Goal: Task Accomplishment & Management: Manage account settings

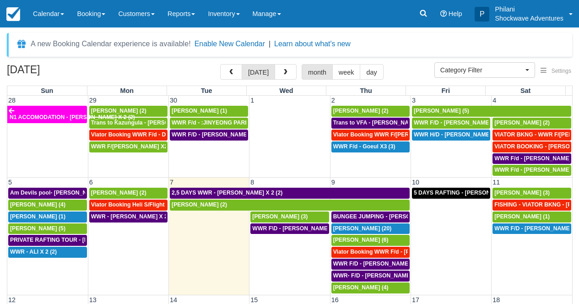
select select
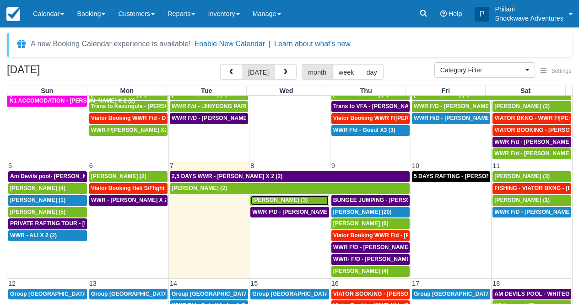
click at [291, 201] on span "[PERSON_NAME] (3)" at bounding box center [279, 200] width 55 height 6
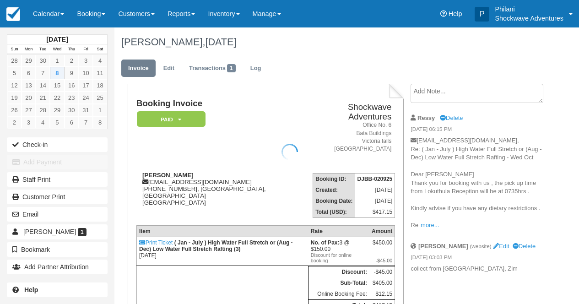
click at [429, 225] on div at bounding box center [289, 152] width 579 height 304
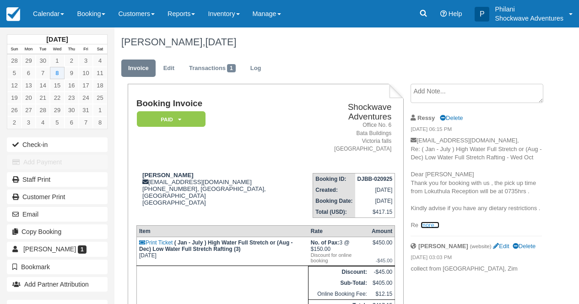
click at [429, 222] on link "more..." at bounding box center [430, 225] width 18 height 7
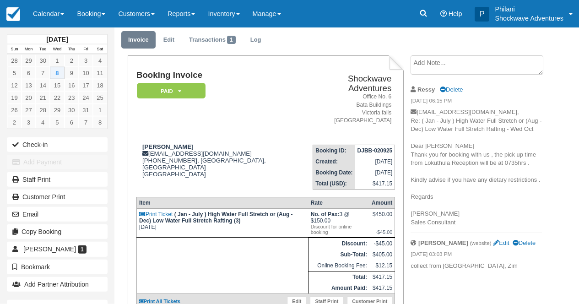
scroll to position [7, 0]
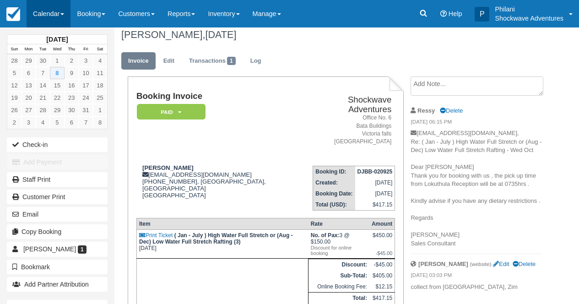
click at [49, 2] on link "Calendar" at bounding box center [49, 13] width 44 height 27
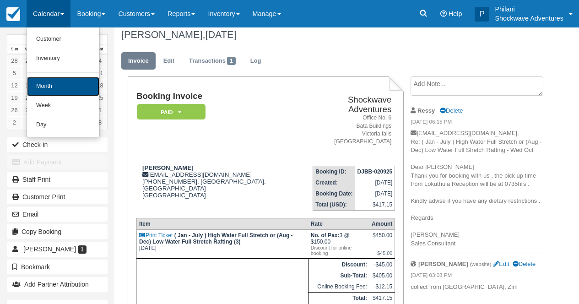
click at [56, 83] on link "Month" at bounding box center [63, 86] width 72 height 19
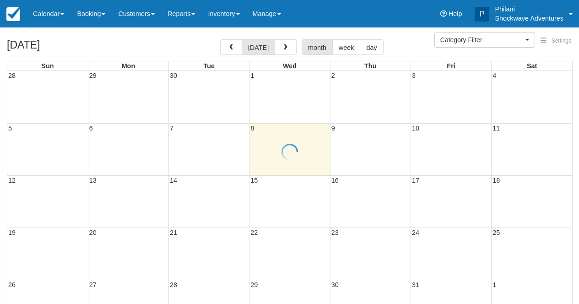
select select
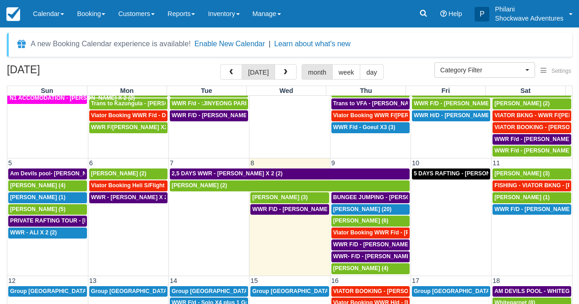
scroll to position [16, 0]
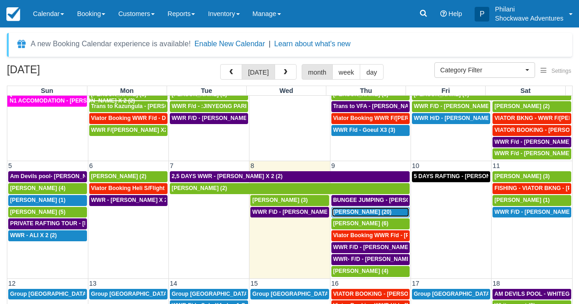
click at [366, 213] on span "[PERSON_NAME] (20)" at bounding box center [362, 212] width 59 height 6
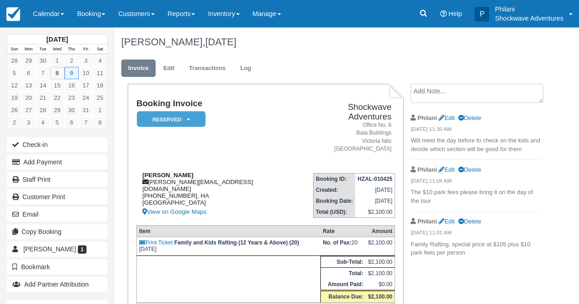
drag, startPoint x: 145, startPoint y: 174, endPoint x: 201, endPoint y: 163, distance: 57.2
click at [198, 176] on div "Jan Adriaan Venter adriaan.venter@biotronik-sa.co.za +27847273723, HA South Afr…" at bounding box center [217, 195] width 163 height 46
drag, startPoint x: 141, startPoint y: 163, endPoint x: 195, endPoint y: 163, distance: 54.0
click at [195, 172] on div "Jan Adriaan Venter adriaan.venter@biotronik-sa.co.za +27847273723, HA South Afr…" at bounding box center [217, 195] width 163 height 46
click at [168, 178] on div "Jan Adriaan Venter adriaan.venter@biotronik-sa.co.za +27847273723, HA South Afr…" at bounding box center [217, 195] width 163 height 46
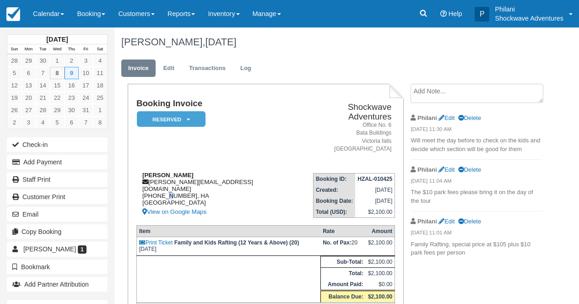
click at [168, 178] on div "Jan Adriaan Venter adriaan.venter@biotronik-sa.co.za +27847273723, HA South Afr…" at bounding box center [217, 195] width 163 height 46
click at [137, 172] on div "Jan Adriaan Venter adriaan.venter@biotronik-sa.co.za +27847273723, HA South Afr…" at bounding box center [217, 195] width 163 height 46
drag, startPoint x: 143, startPoint y: 165, endPoint x: 211, endPoint y: 167, distance: 68.2
click at [211, 172] on div "Jan Adriaan Venter adriaan.venter@biotronik-sa.co.za +27847273723, HA South Afr…" at bounding box center [217, 195] width 163 height 46
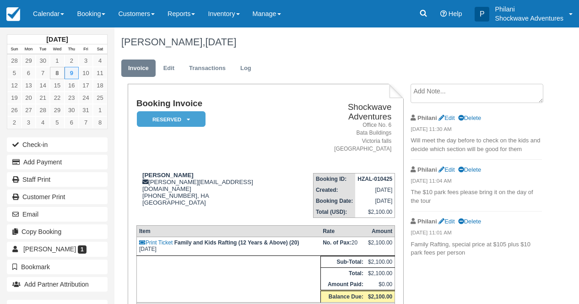
copy strong "Jan Adriaan Venter"
click at [68, 11] on link "Calendar" at bounding box center [49, 13] width 44 height 27
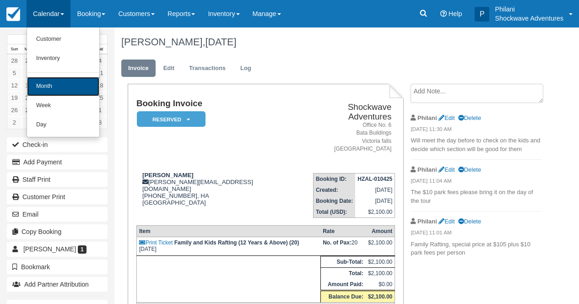
click at [60, 84] on link "Month" at bounding box center [63, 86] width 72 height 19
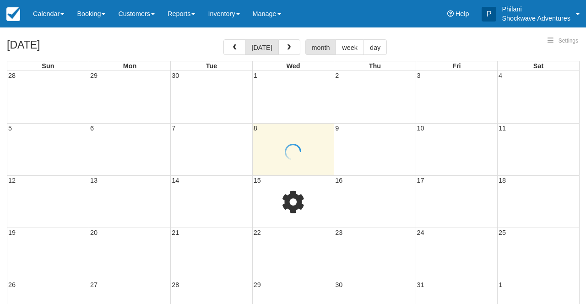
select select
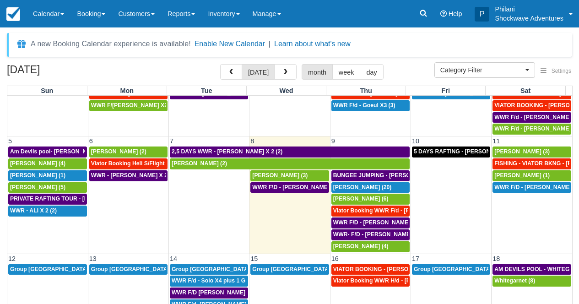
scroll to position [49, 0]
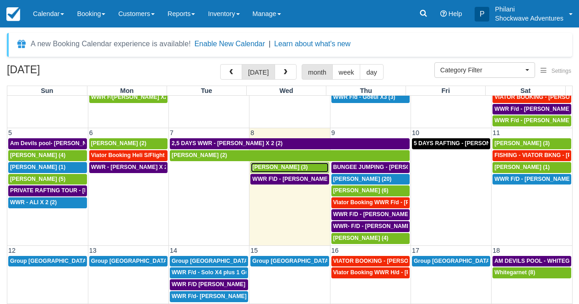
click at [299, 169] on div "MARTIN BIRD (3)" at bounding box center [289, 167] width 75 height 7
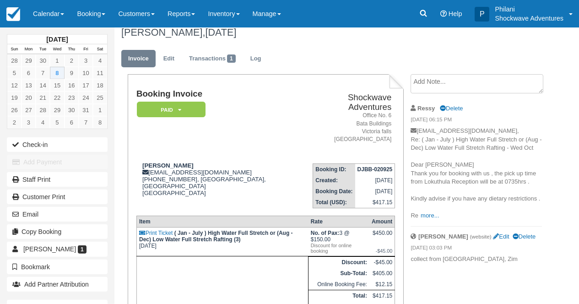
scroll to position [7, 0]
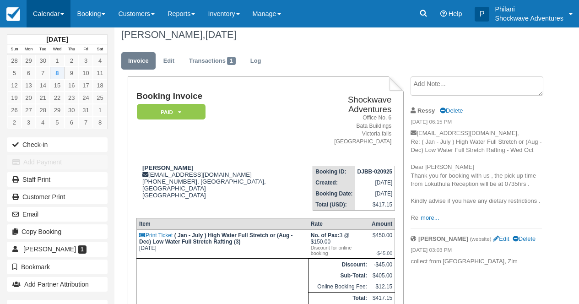
click at [44, 6] on link "Calendar" at bounding box center [49, 13] width 44 height 27
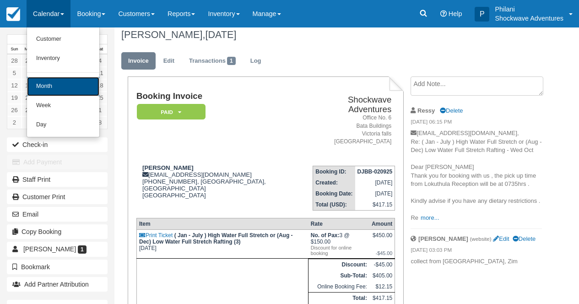
click at [66, 92] on link "Month" at bounding box center [63, 86] width 72 height 19
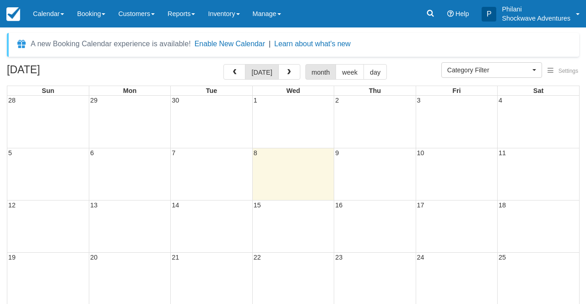
select select
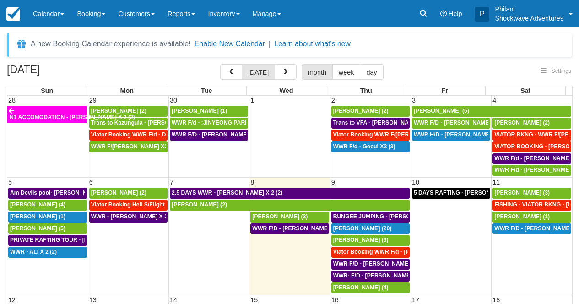
select select
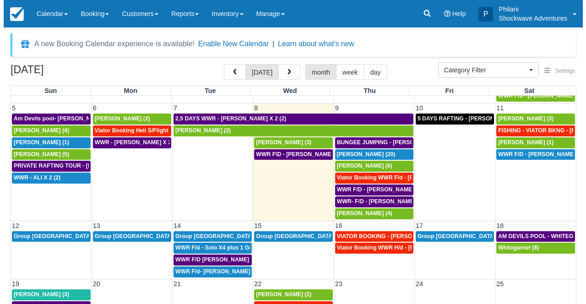
scroll to position [75, 0]
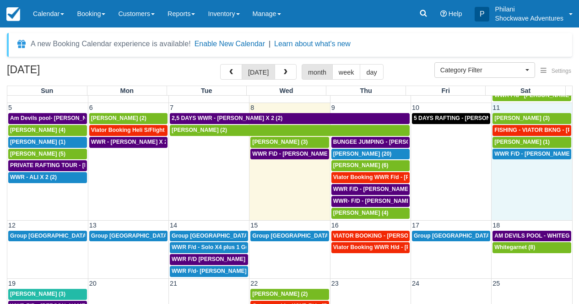
click at [529, 193] on td "WWR F/D - HELKE DORING X1 (1)" at bounding box center [532, 183] width 81 height 71
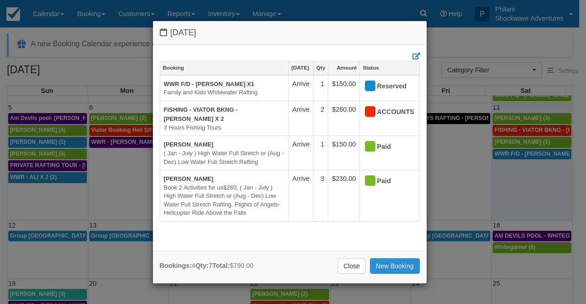
click at [389, 264] on link "New Booking" at bounding box center [395, 266] width 50 height 16
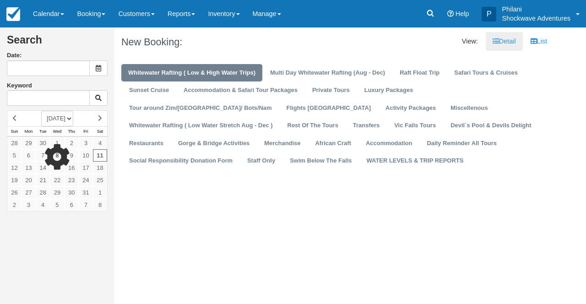
type input "[DATE]"
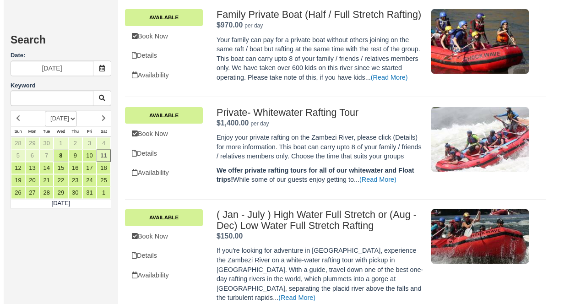
scroll to position [474, 0]
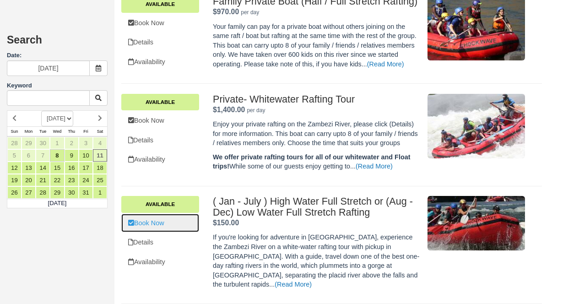
click at [157, 231] on link "Book Now" at bounding box center [160, 223] width 78 height 19
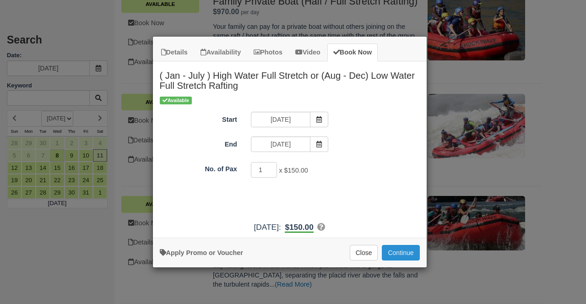
click at [398, 255] on button "Continue" at bounding box center [401, 253] width 38 height 16
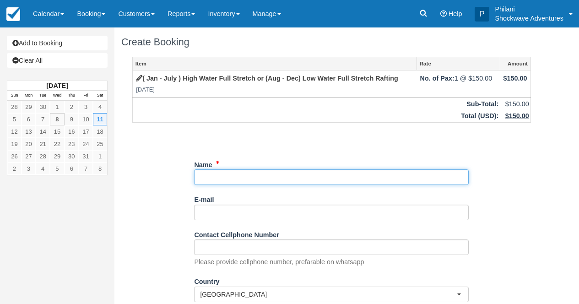
click at [209, 178] on input "Name" at bounding box center [331, 177] width 275 height 16
type input "[PERSON_NAME]"
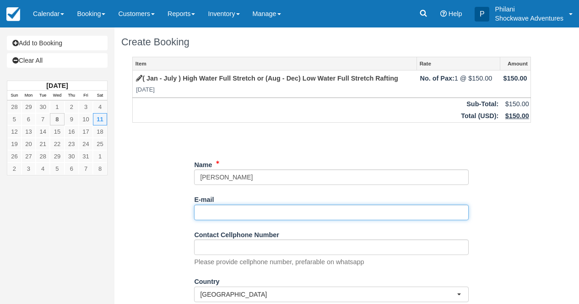
click at [220, 214] on input "E-mail" at bounding box center [331, 213] width 275 height 16
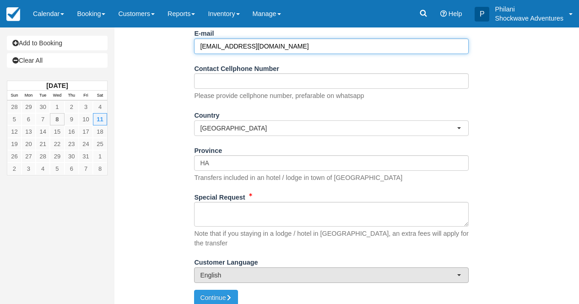
scroll to position [169, 0]
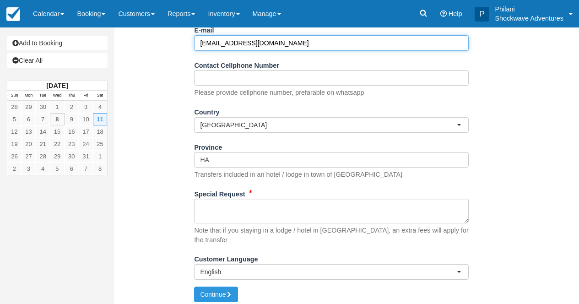
type input "[EMAIL_ADDRESS][DOMAIN_NAME]"
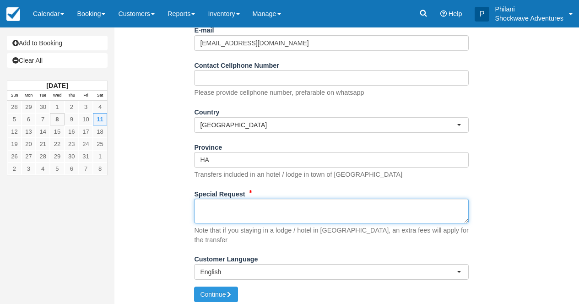
click at [206, 204] on textarea "Special Request" at bounding box center [331, 211] width 275 height 25
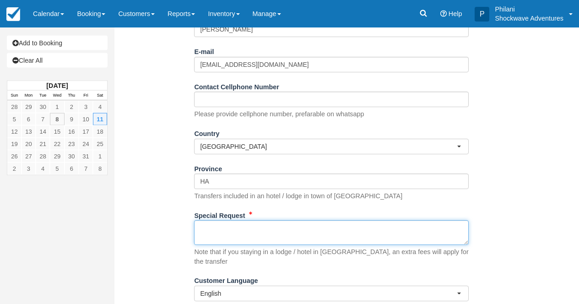
scroll to position [147, 0]
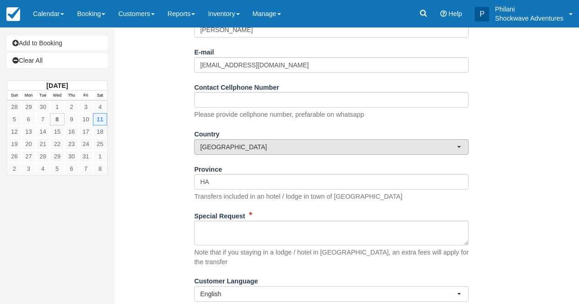
click at [270, 147] on span "[GEOGRAPHIC_DATA]" at bounding box center [328, 146] width 257 height 9
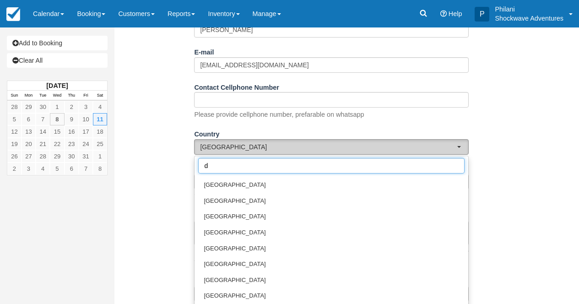
scroll to position [0, 0]
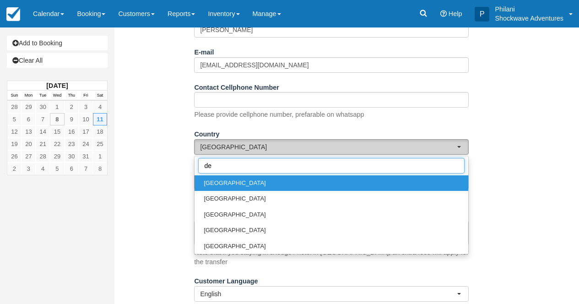
type input "den"
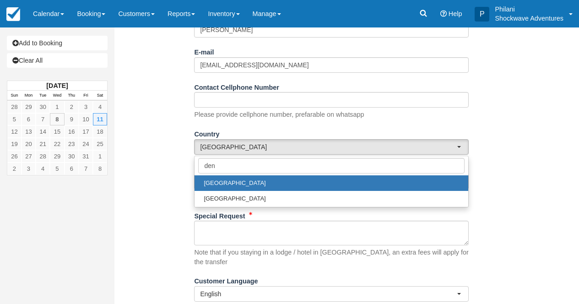
click at [282, 179] on link "[GEOGRAPHIC_DATA]" at bounding box center [332, 183] width 274 height 16
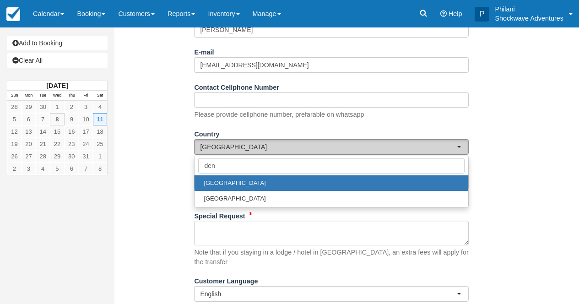
select select "DK"
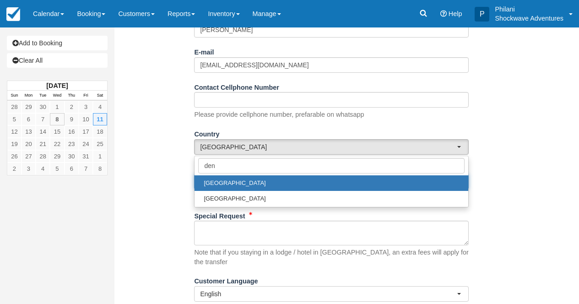
click at [282, 179] on input "HA" at bounding box center [331, 182] width 275 height 16
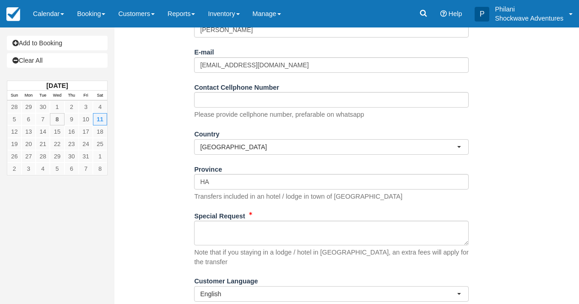
scroll to position [123, 0]
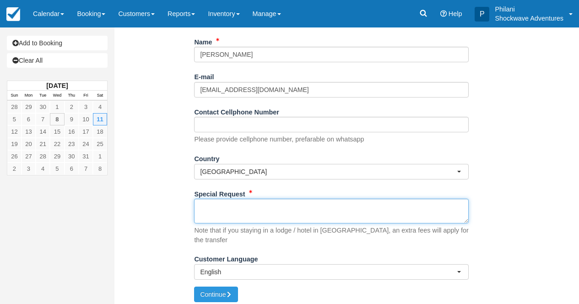
click at [234, 212] on textarea "Special Request" at bounding box center [331, 211] width 275 height 25
type textarea "pick up place to be advised"
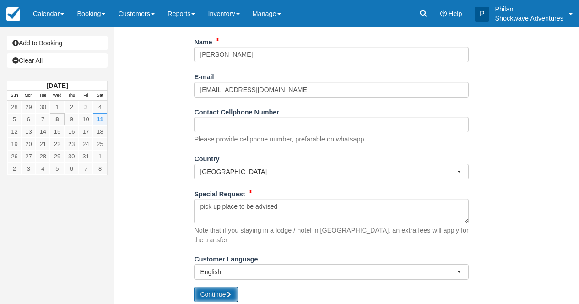
click at [238, 290] on button "Continue" at bounding box center [216, 295] width 44 height 16
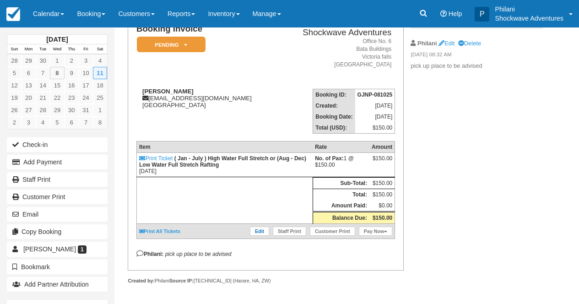
scroll to position [81, 0]
click at [254, 234] on link "Edit" at bounding box center [259, 231] width 19 height 9
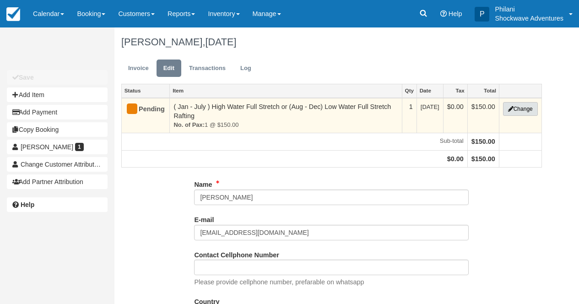
click at [530, 109] on button "Change" at bounding box center [520, 109] width 35 height 14
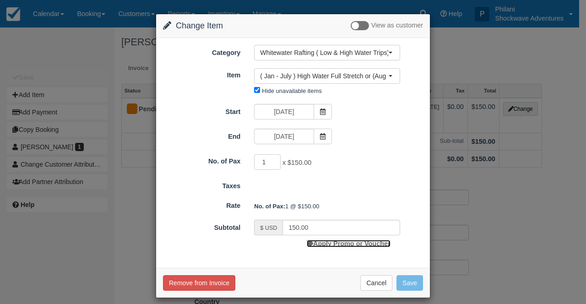
click at [360, 242] on link "Apply Promo or Voucher" at bounding box center [348, 243] width 83 height 7
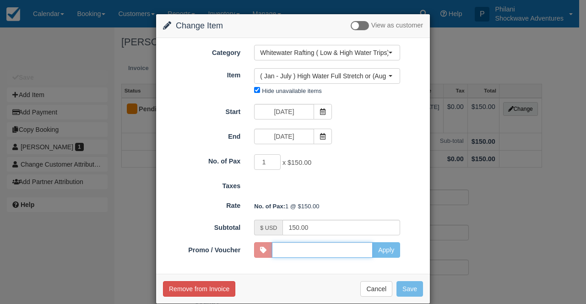
click at [320, 251] on input "Promo / Voucher" at bounding box center [322, 250] width 101 height 16
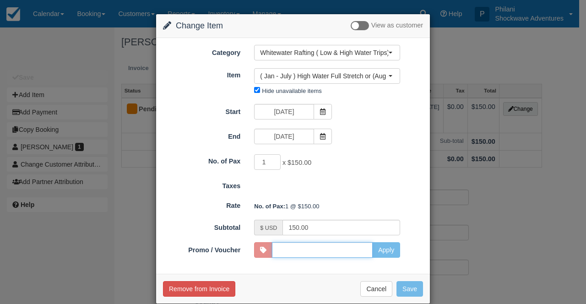
click at [320, 251] on input "Promo / Voucher" at bounding box center [322, 250] width 101 height 16
type input "2026"
click at [383, 247] on button "Apply" at bounding box center [386, 250] width 28 height 16
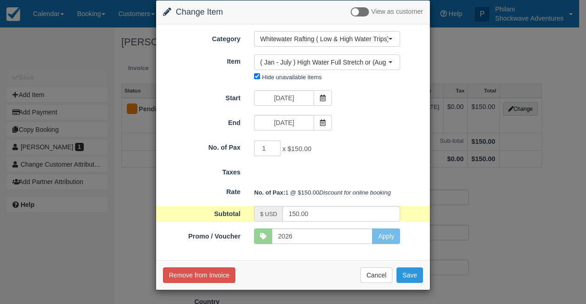
scroll to position [28, 0]
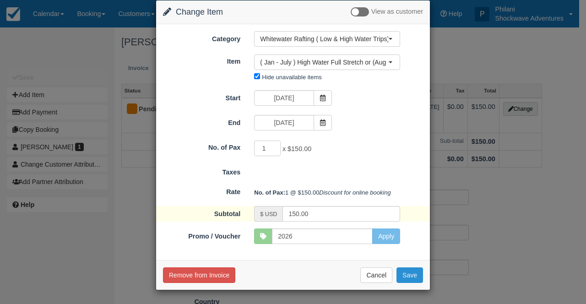
click at [406, 278] on button "Save" at bounding box center [409, 275] width 27 height 16
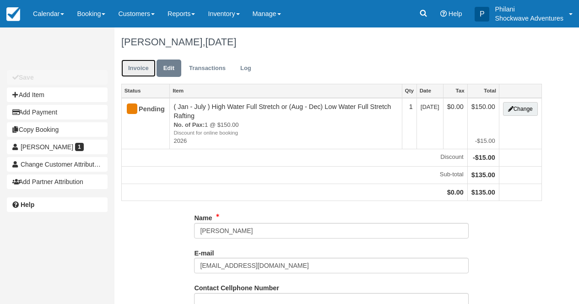
click at [146, 71] on link "Invoice" at bounding box center [138, 69] width 34 height 18
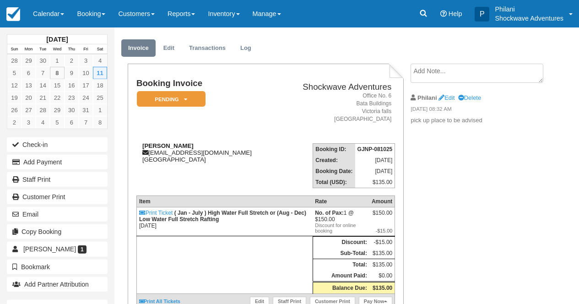
scroll to position [7, 0]
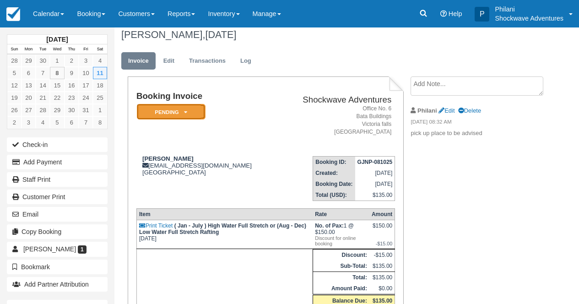
click at [195, 112] on em "Pending" at bounding box center [171, 112] width 69 height 16
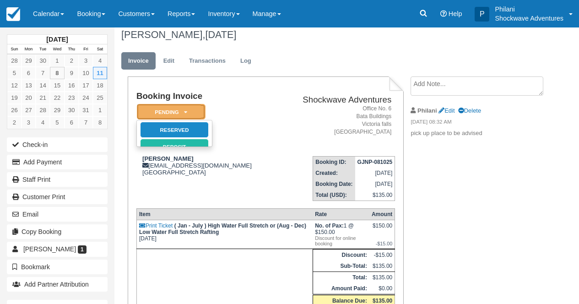
scroll to position [0, 0]
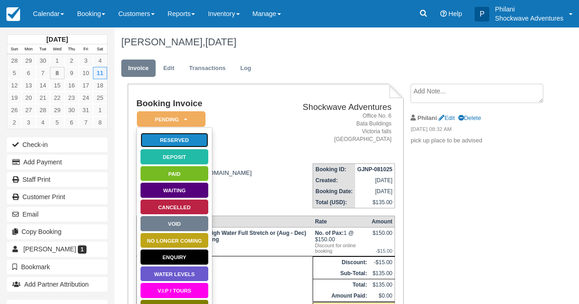
click at [189, 140] on link "Reserved" at bounding box center [174, 140] width 69 height 16
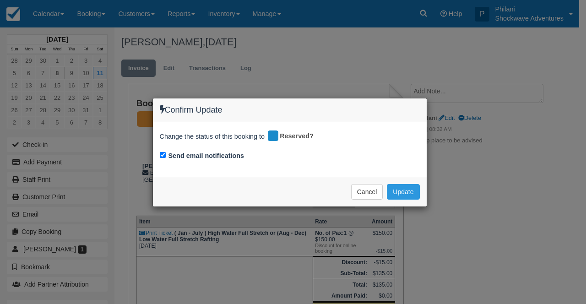
click at [324, 67] on div "Confirm Update Change the status of this booking to Reserved? Send email notifi…" at bounding box center [293, 152] width 586 height 304
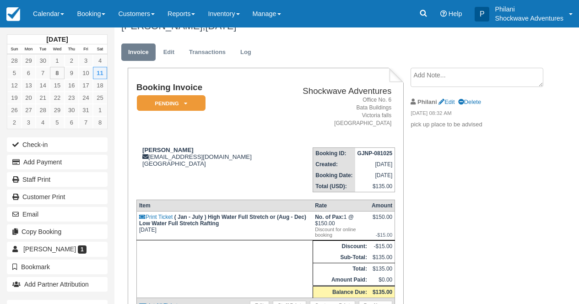
scroll to position [81, 0]
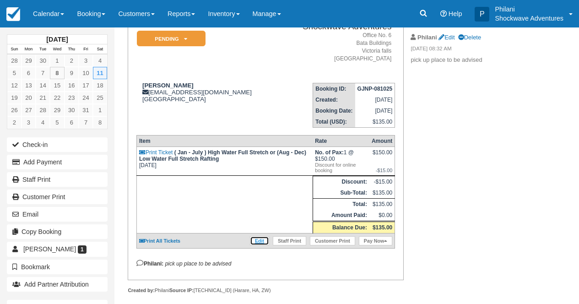
click at [261, 245] on link "Edit" at bounding box center [259, 240] width 19 height 9
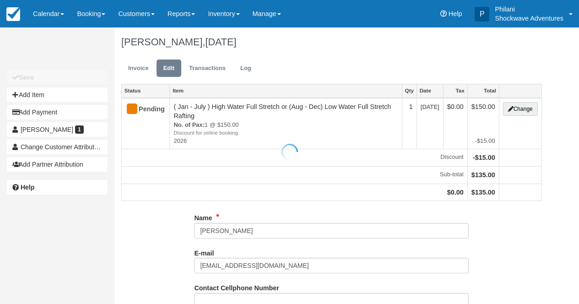
click at [520, 108] on div at bounding box center [289, 152] width 579 height 304
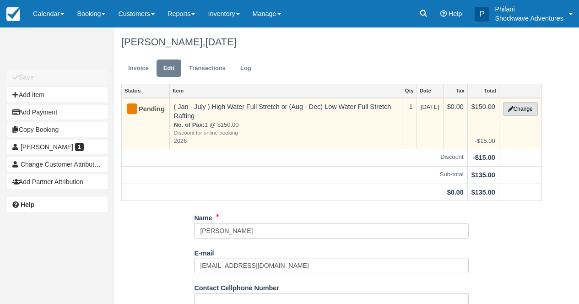
click at [521, 112] on button "Change" at bounding box center [520, 109] width 35 height 14
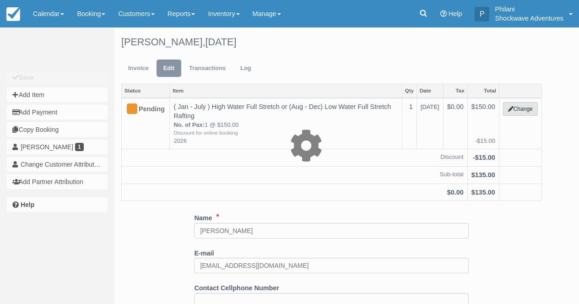
type input "150.00"
type input "2026"
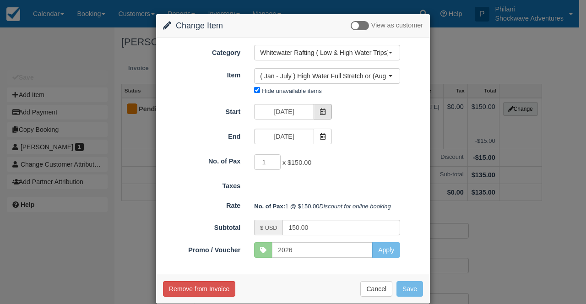
click at [323, 109] on span at bounding box center [323, 112] width 18 height 16
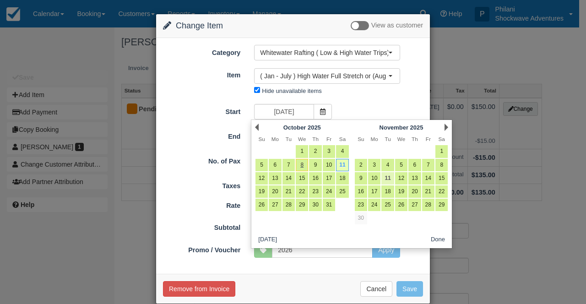
click at [391, 177] on link "11" at bounding box center [387, 178] width 12 height 12
type input "11/11/25"
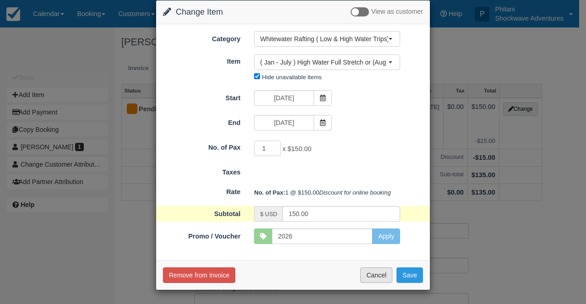
scroll to position [28, 0]
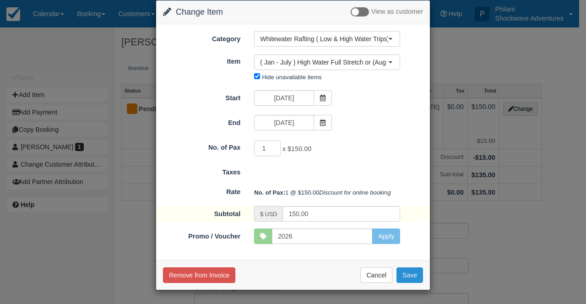
click at [409, 275] on button "Save" at bounding box center [409, 275] width 27 height 16
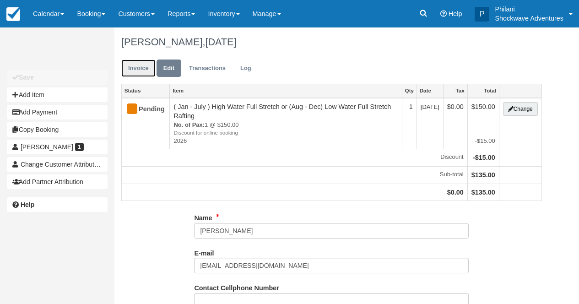
click at [129, 68] on link "Invoice" at bounding box center [138, 69] width 34 height 18
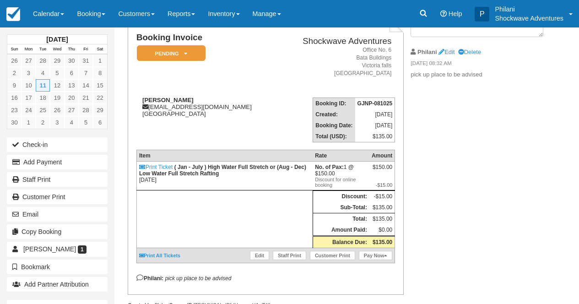
scroll to position [22, 0]
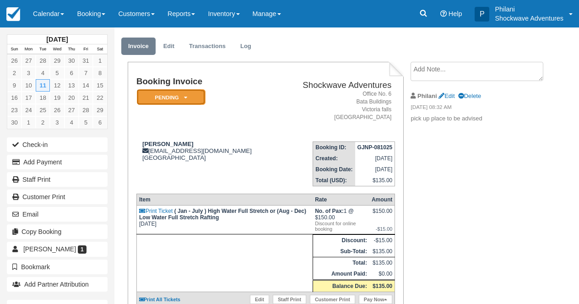
click at [174, 94] on em "Pending" at bounding box center [171, 97] width 69 height 16
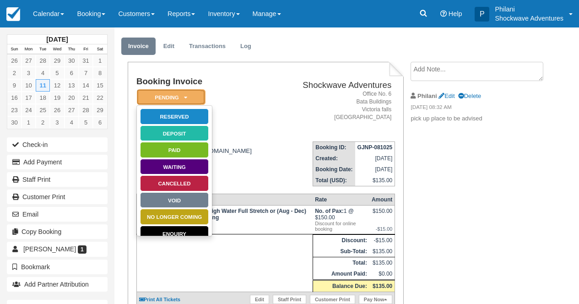
scroll to position [0, 0]
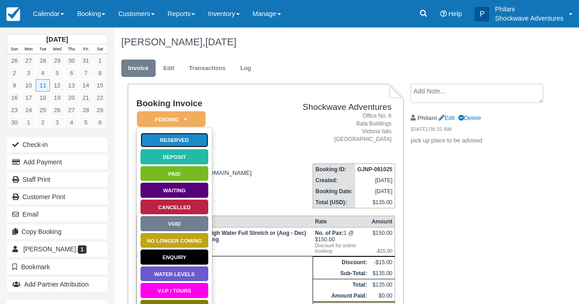
click at [203, 144] on link "Reserved" at bounding box center [174, 140] width 69 height 16
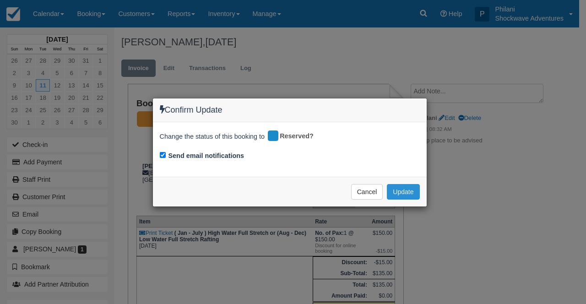
click at [402, 187] on button "Update" at bounding box center [403, 192] width 33 height 16
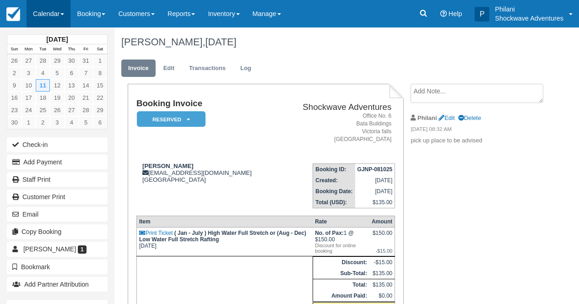
click at [45, 16] on link "Calendar" at bounding box center [49, 13] width 44 height 27
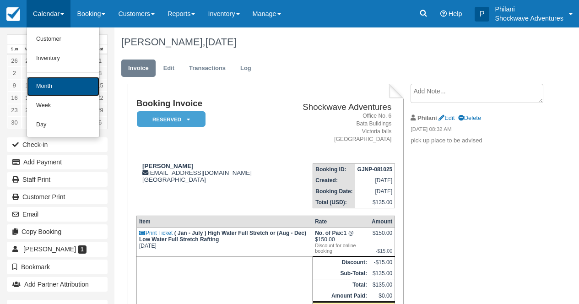
click at [53, 84] on link "Month" at bounding box center [63, 86] width 72 height 19
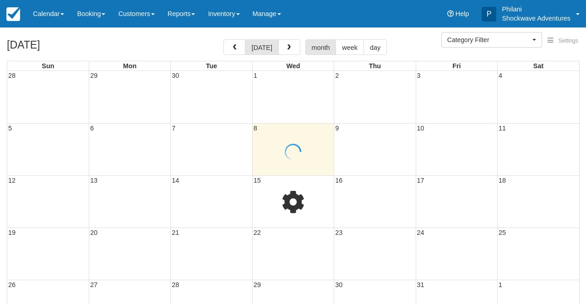
select select
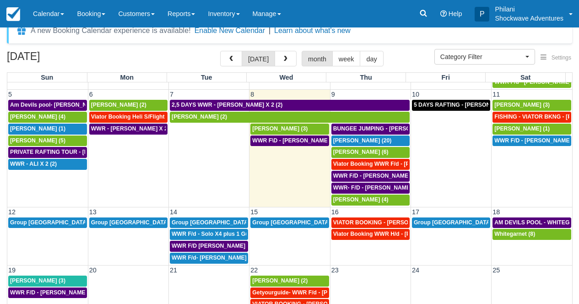
scroll to position [37, 0]
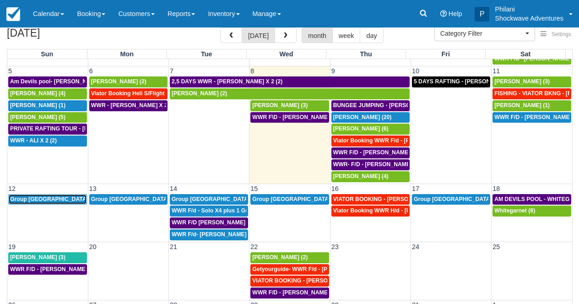
click at [71, 199] on div "Group usa (18)" at bounding box center [47, 199] width 75 height 7
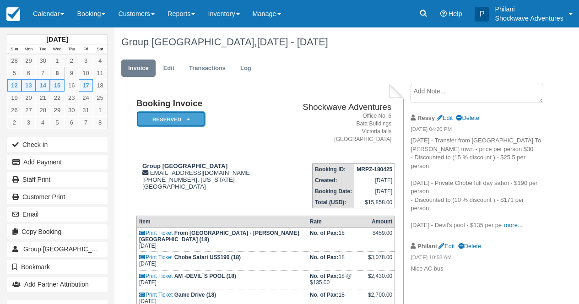
click at [190, 125] on em "Reserved" at bounding box center [171, 119] width 69 height 16
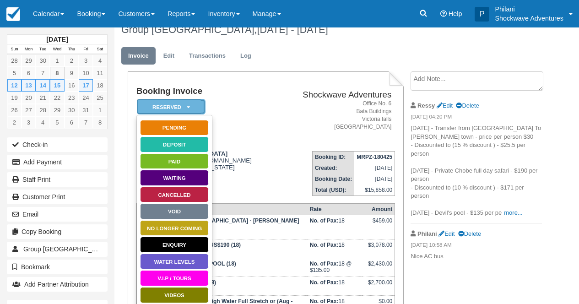
scroll to position [15, 0]
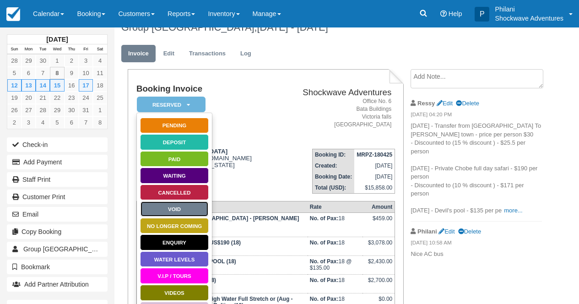
click at [184, 208] on link "Void" at bounding box center [174, 209] width 69 height 16
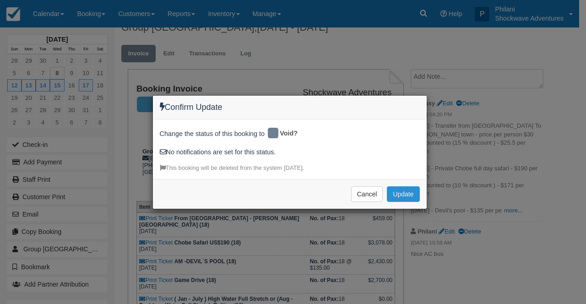
click at [417, 193] on button "Update" at bounding box center [403, 194] width 33 height 16
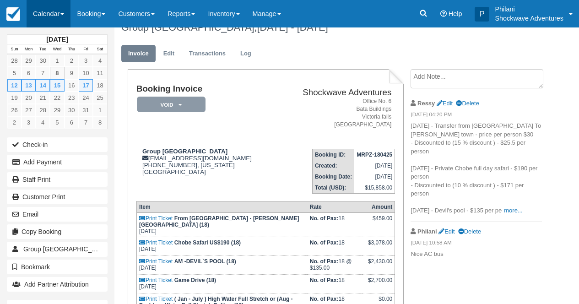
click at [46, 13] on link "Calendar" at bounding box center [49, 13] width 44 height 27
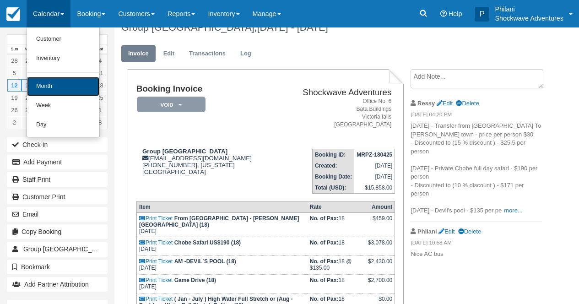
click at [49, 89] on link "Month" at bounding box center [63, 86] width 72 height 19
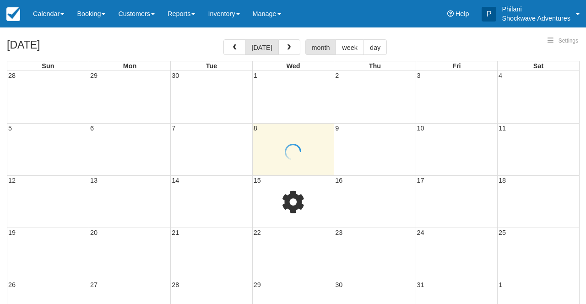
select select
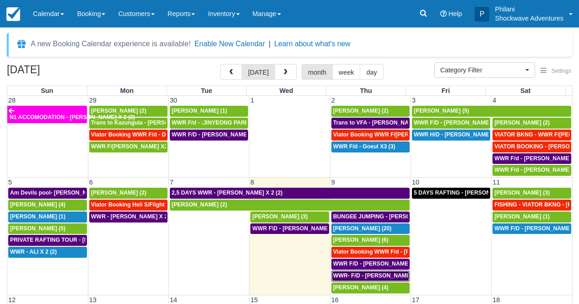
click at [376, 277] on span "WWR- F/D - [PERSON_NAME] 2 (2)" at bounding box center [379, 275] width 92 height 6
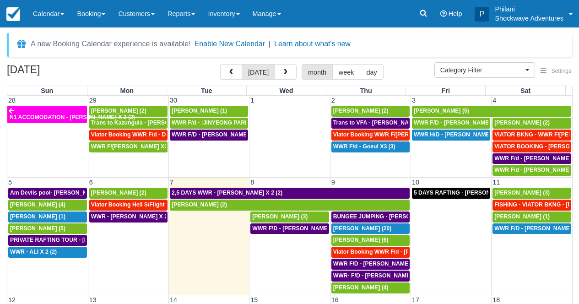
select select
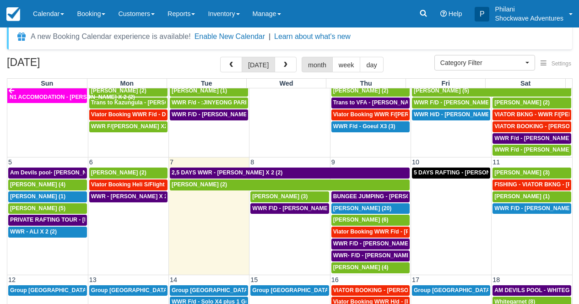
scroll to position [25, 0]
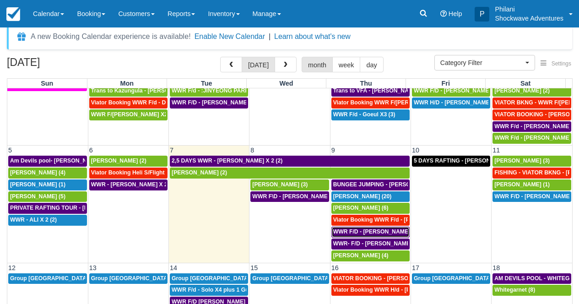
click at [359, 228] on link "WWR F/D - [PERSON_NAME] X 4 (4)" at bounding box center [370, 232] width 78 height 11
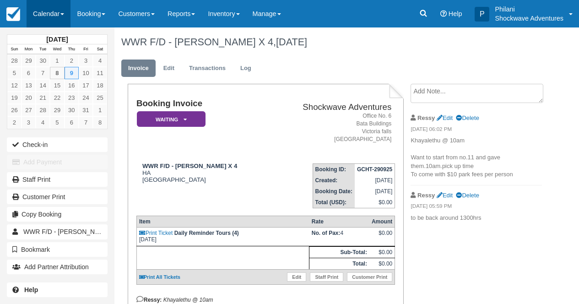
click at [57, 22] on link "Calendar" at bounding box center [49, 13] width 44 height 27
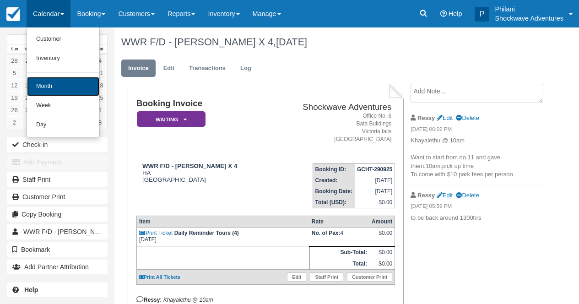
click at [82, 83] on link "Month" at bounding box center [63, 86] width 72 height 19
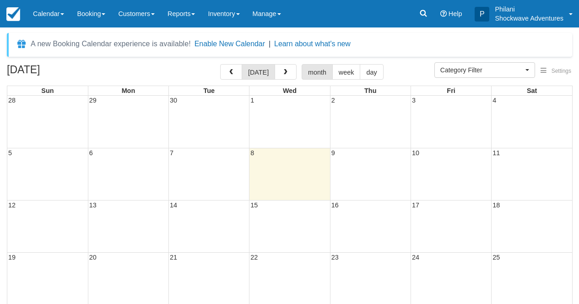
select select
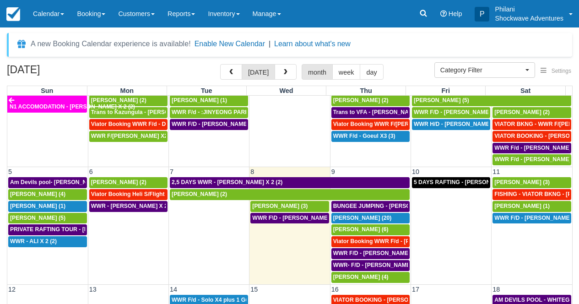
scroll to position [41, 0]
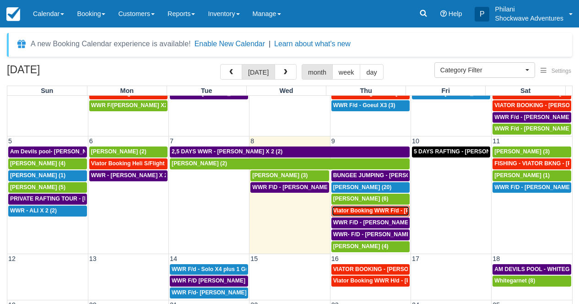
click at [385, 208] on span "Viator Booking WWR F/d - Tasi Chia Ying X2 (2)" at bounding box center [424, 210] width 183 height 6
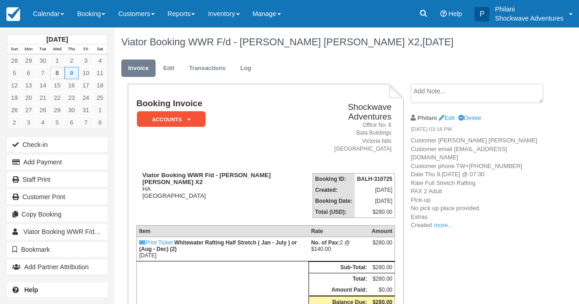
scroll to position [22, 0]
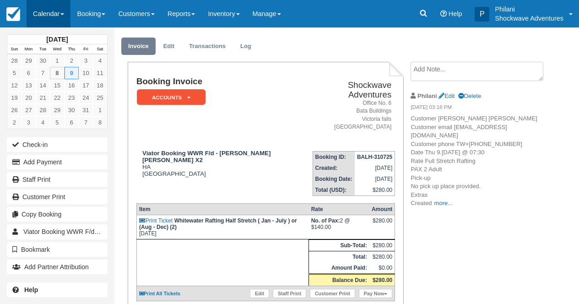
click at [52, 5] on link "Calendar" at bounding box center [49, 13] width 44 height 27
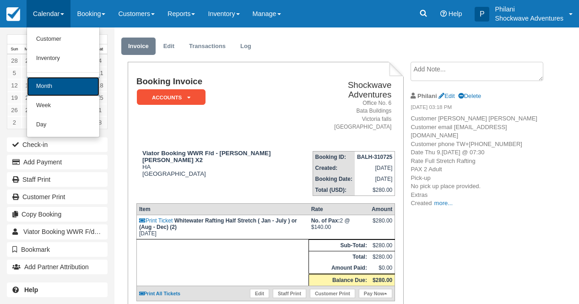
click at [85, 89] on link "Month" at bounding box center [63, 86] width 72 height 19
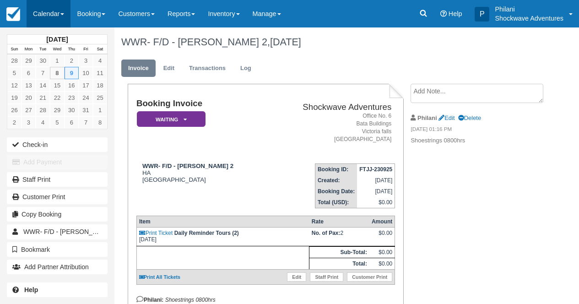
click at [58, 16] on link "Calendar" at bounding box center [49, 13] width 44 height 27
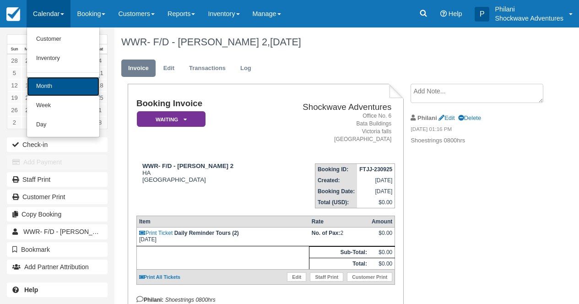
click at [67, 90] on link "Month" at bounding box center [63, 86] width 72 height 19
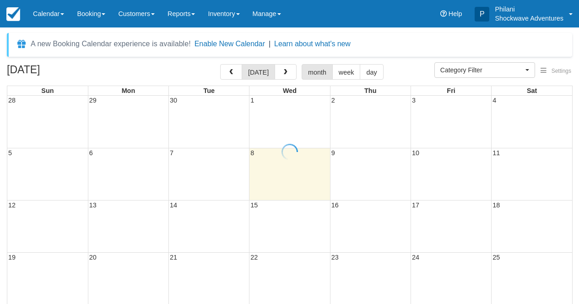
select select
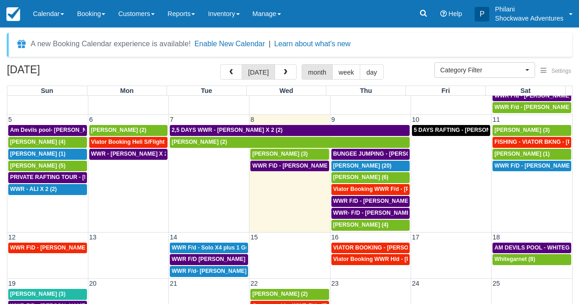
scroll to position [7, 0]
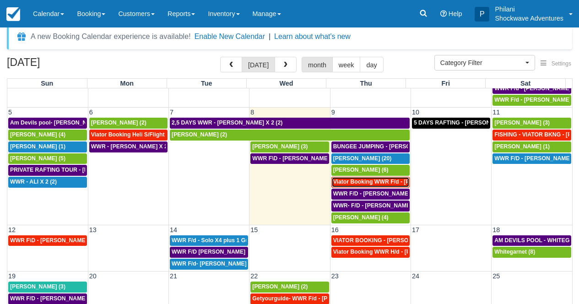
click at [382, 182] on span "Viator Booking WWR F/d - Tasi Chia Ying X2 (2)" at bounding box center [424, 182] width 183 height 6
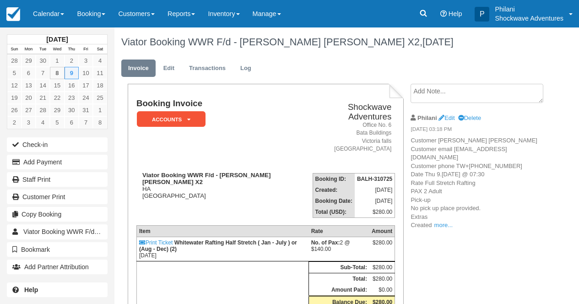
click at [445, 100] on textarea at bounding box center [477, 93] width 133 height 19
click at [455, 116] on link "Edit" at bounding box center [447, 117] width 16 height 7
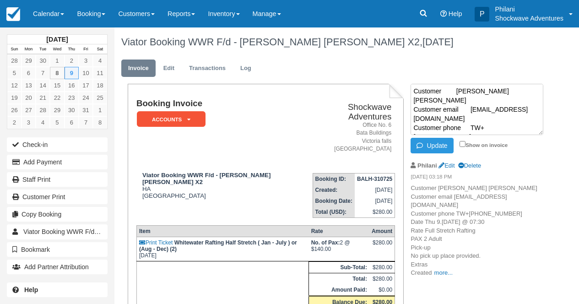
click at [415, 88] on textarea "Customer tasi, chia ying Customer email S-9f1dfab0f783448ba47bc9e73a08519a+1295…" at bounding box center [477, 109] width 133 height 51
click at [433, 88] on textarea "Customer tasi, chia ying Customer email S-9f1dfab0f783448ba47bc9e73a08519a+1295…" at bounding box center [477, 109] width 133 height 51
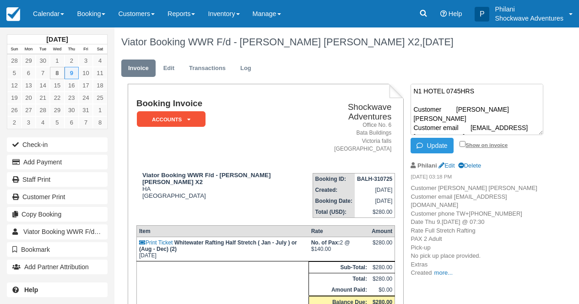
type textarea "N1 HOTEL 0745HRS Customer tasi, chia ying Customer email S-9f1dfab0f783448ba47b…"
click at [463, 143] on input "Show on invoice" at bounding box center [463, 144] width 6 height 6
checkbox input "true"
click at [444, 146] on button "Update" at bounding box center [432, 146] width 43 height 16
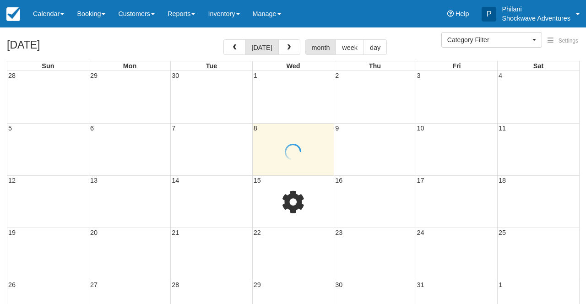
select select
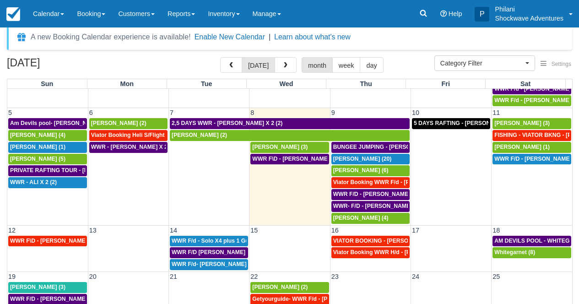
scroll to position [7, 0]
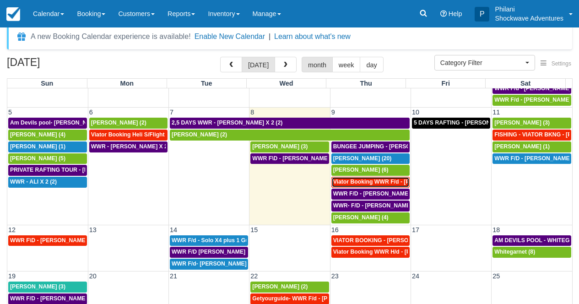
click at [359, 185] on span "Viator Booking WWR F/d - [PERSON_NAME] [PERSON_NAME] X2 (2)" at bounding box center [424, 182] width 183 height 6
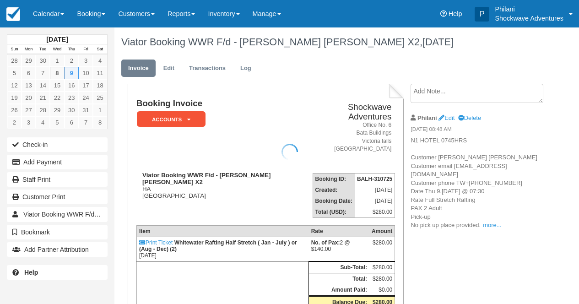
click at [60, 15] on div at bounding box center [289, 152] width 579 height 304
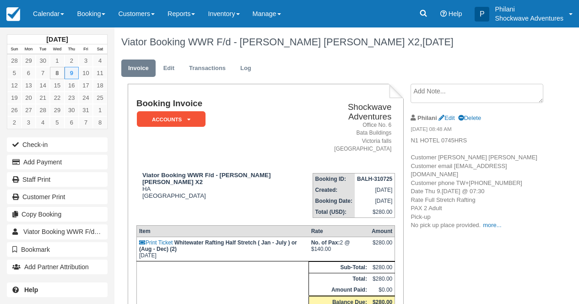
click at [63, 12] on link "Calendar" at bounding box center [49, 13] width 44 height 27
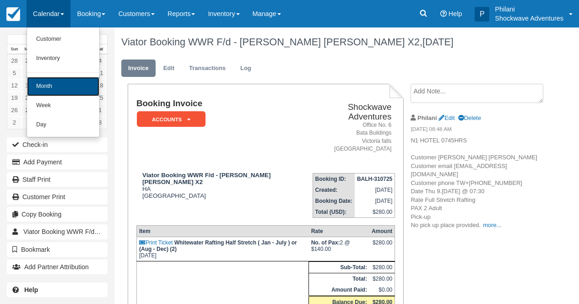
click at [60, 80] on link "Month" at bounding box center [63, 86] width 72 height 19
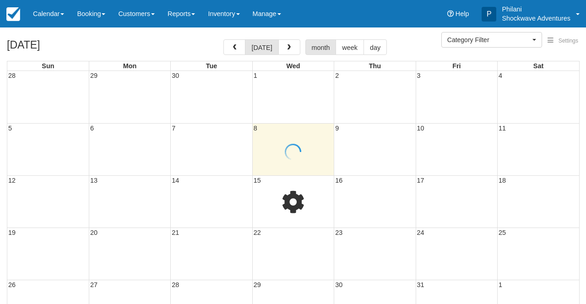
select select
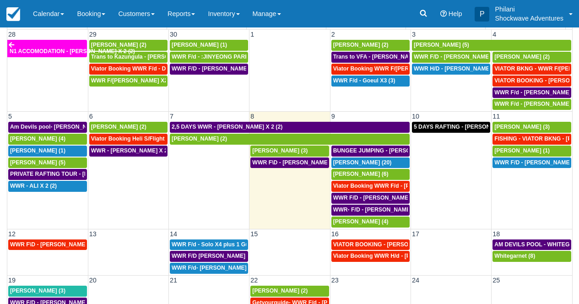
scroll to position [41, 0]
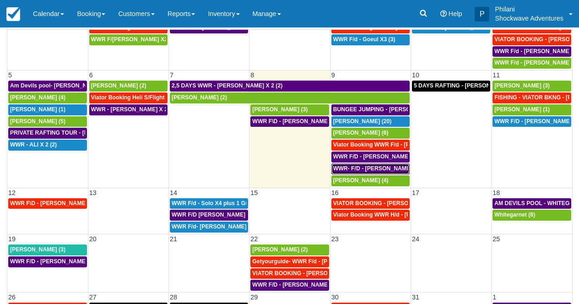
click at [393, 167] on span "WWR- F/D - JENS RITTER X 2 (2)" at bounding box center [379, 168] width 92 height 6
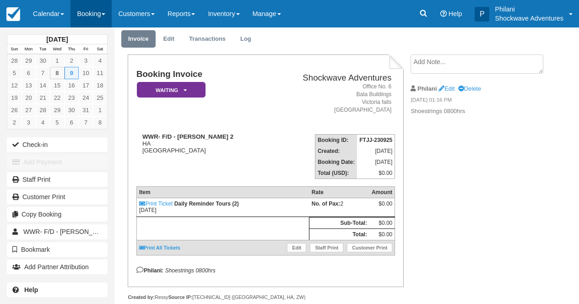
scroll to position [29, 0]
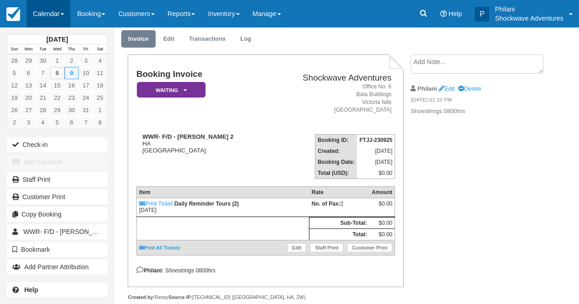
click at [54, 13] on link "Calendar" at bounding box center [49, 13] width 44 height 27
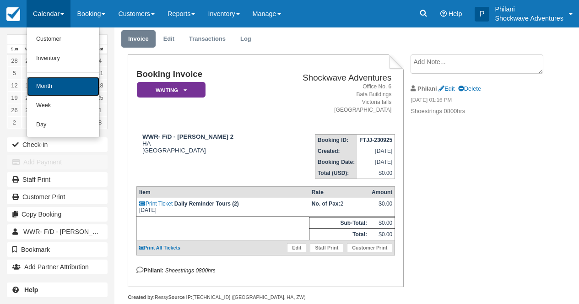
click at [61, 87] on link "Month" at bounding box center [63, 86] width 72 height 19
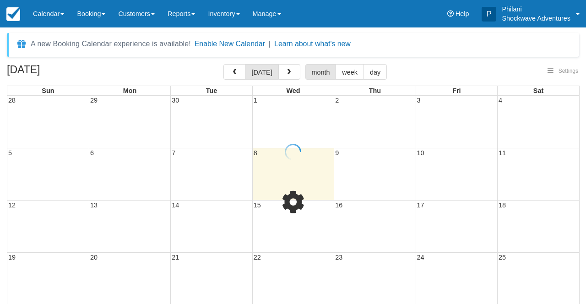
select select
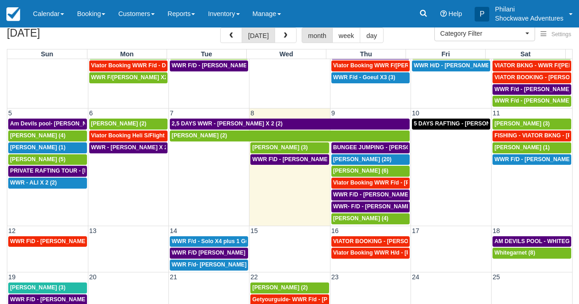
scroll to position [58, 0]
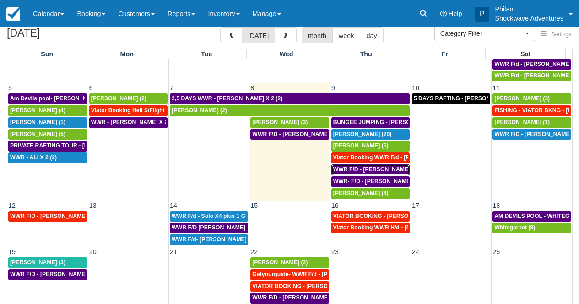
click at [387, 169] on span "WWR F/D - [PERSON_NAME] X 4 (4)" at bounding box center [381, 169] width 96 height 6
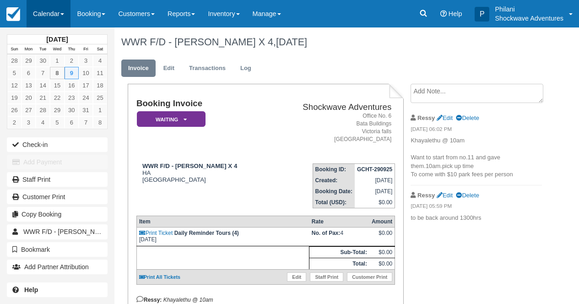
click at [43, 10] on link "Calendar" at bounding box center [49, 13] width 44 height 27
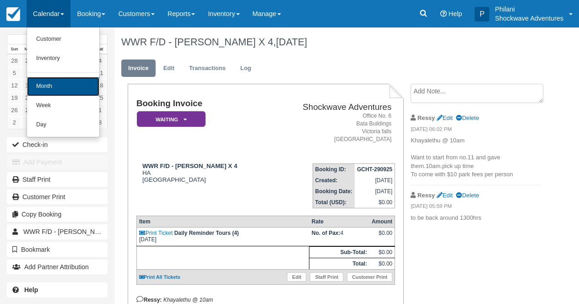
click at [58, 87] on link "Month" at bounding box center [63, 86] width 72 height 19
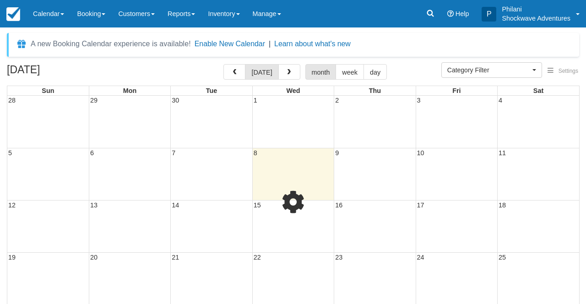
select select
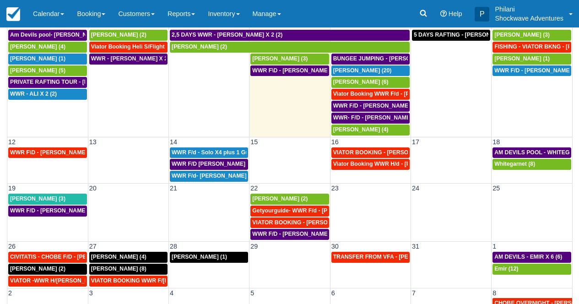
scroll to position [109, 0]
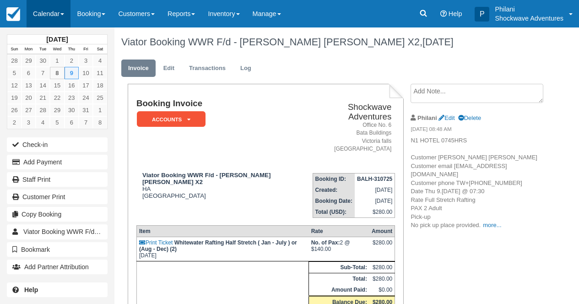
click at [56, 16] on link "Calendar" at bounding box center [49, 13] width 44 height 27
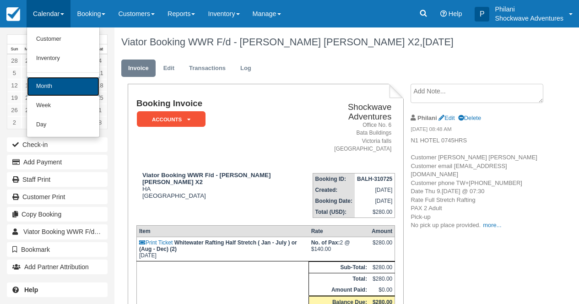
click at [60, 86] on link "Month" at bounding box center [63, 86] width 72 height 19
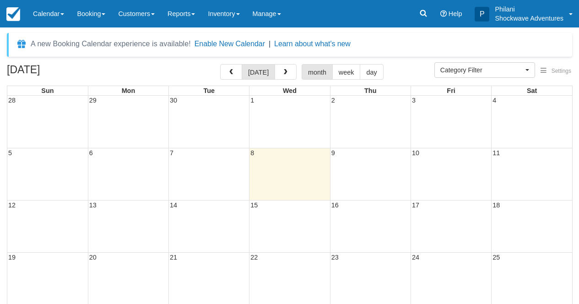
select select
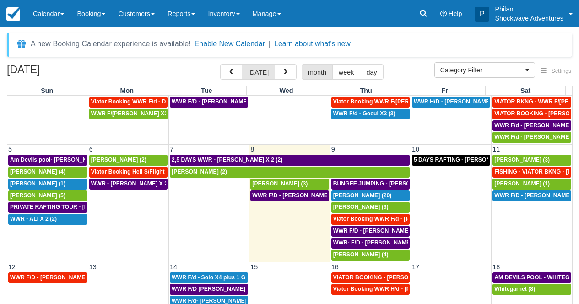
scroll to position [58, 0]
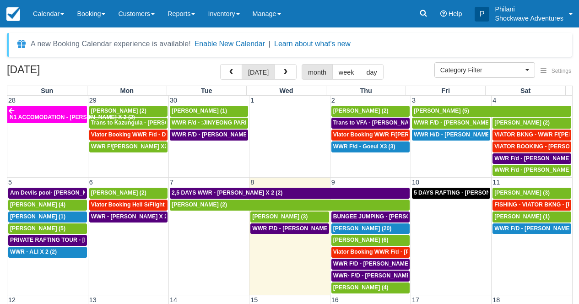
select select
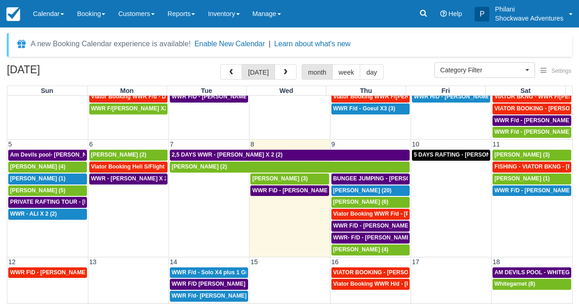
scroll to position [41, 0]
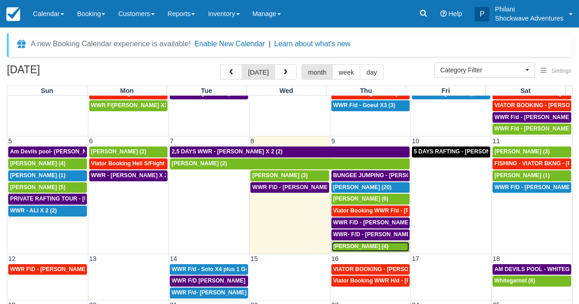
click at [375, 247] on div "[PERSON_NAME] (4)" at bounding box center [370, 246] width 75 height 7
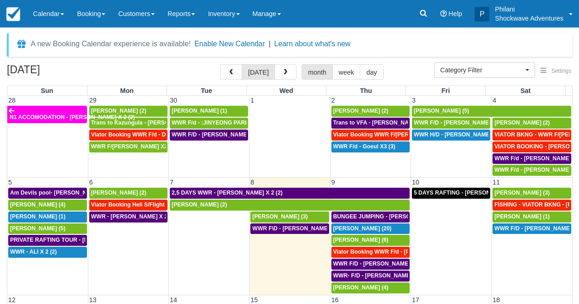
select select
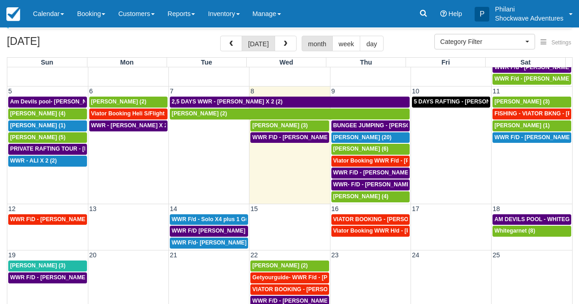
scroll to position [50, 0]
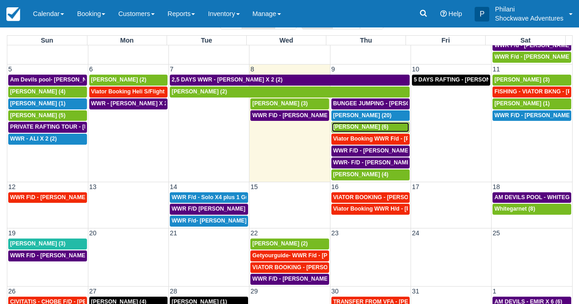
click at [365, 128] on span "[PERSON_NAME] (6)" at bounding box center [360, 127] width 55 height 6
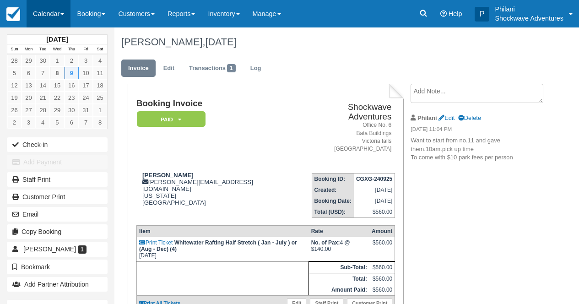
click at [51, 18] on link "Calendar" at bounding box center [49, 13] width 44 height 27
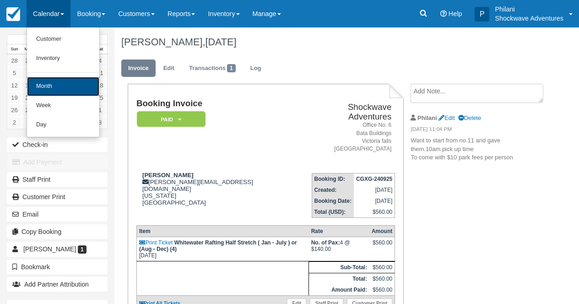
click at [63, 85] on link "Month" at bounding box center [63, 86] width 72 height 19
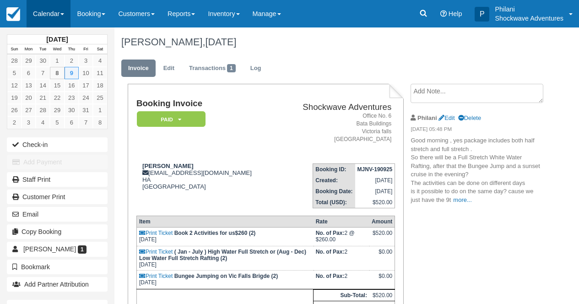
click at [63, 4] on link "Calendar" at bounding box center [49, 13] width 44 height 27
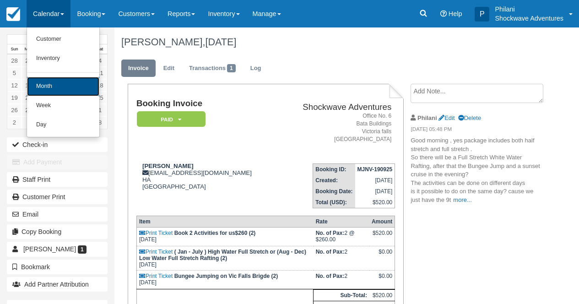
click at [65, 87] on link "Month" at bounding box center [63, 86] width 72 height 19
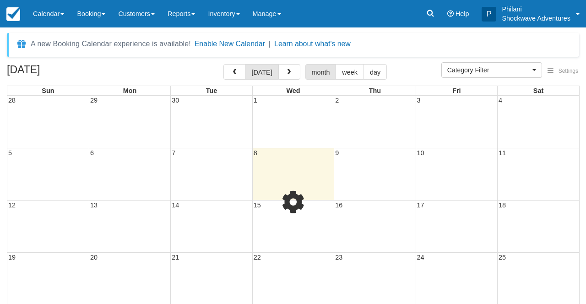
select select
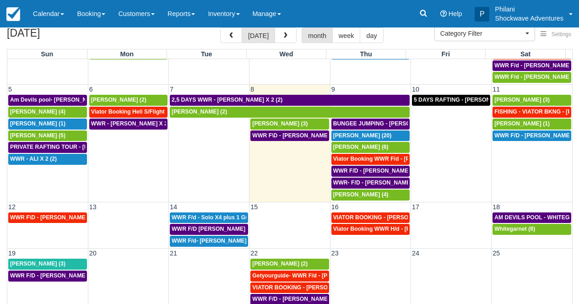
scroll to position [54, 0]
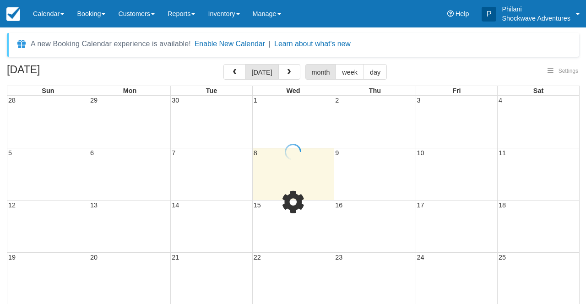
select select
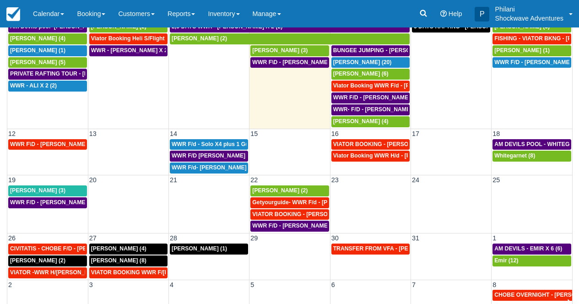
scroll to position [109, 0]
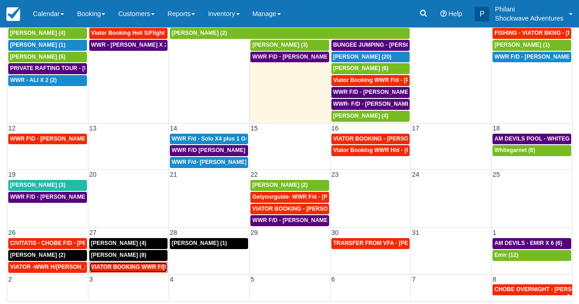
click at [139, 267] on span "VIATOR BOOKING WWR F/[PERSON_NAME] X1 (1)" at bounding box center [159, 267] width 136 height 6
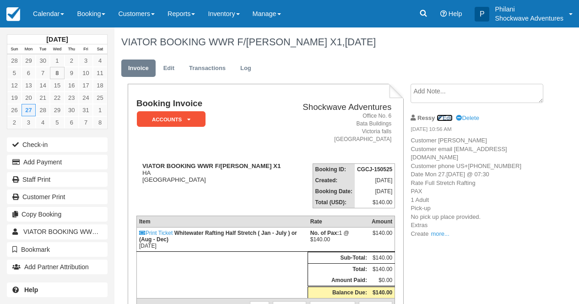
click at [449, 116] on link "Edit" at bounding box center [445, 117] width 16 height 7
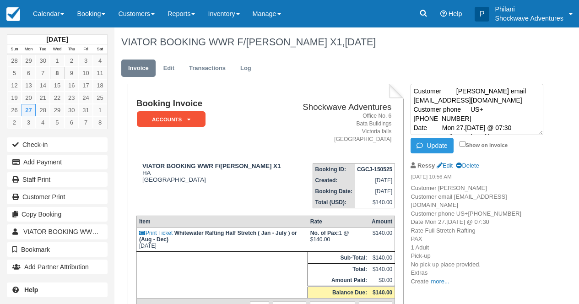
click at [414, 90] on textarea "Customer [PERSON_NAME] email [EMAIL_ADDRESS][DOMAIN_NAME] Customer phone US+[PH…" at bounding box center [477, 109] width 133 height 51
click at [422, 90] on textarea "Customer [PERSON_NAME] email [EMAIL_ADDRESS][DOMAIN_NAME] Customer phone US+[PH…" at bounding box center [477, 109] width 133 height 51
paste textarea "0730hrs from [GEOGRAPHIC_DATA] ."
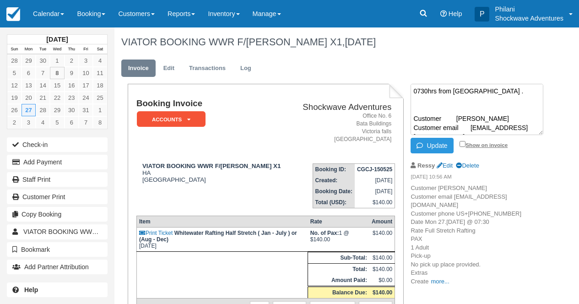
type textarea "0730hrs from [GEOGRAPHIC_DATA] . Customer [PERSON_NAME] Customer email [EMAIL_A…"
click at [463, 142] on input "Show on invoice" at bounding box center [463, 144] width 6 height 6
checkbox input "true"
click at [432, 142] on button "Update" at bounding box center [432, 146] width 43 height 16
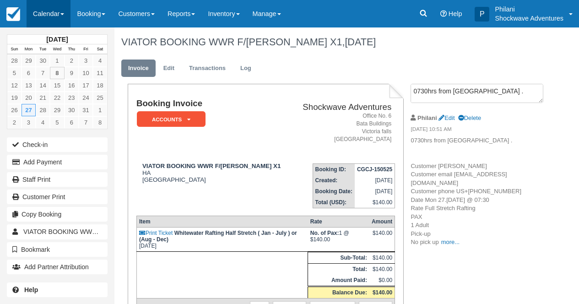
drag, startPoint x: 47, startPoint y: 22, endPoint x: 49, endPoint y: 17, distance: 5.5
click at [47, 22] on link "Calendar" at bounding box center [49, 13] width 44 height 27
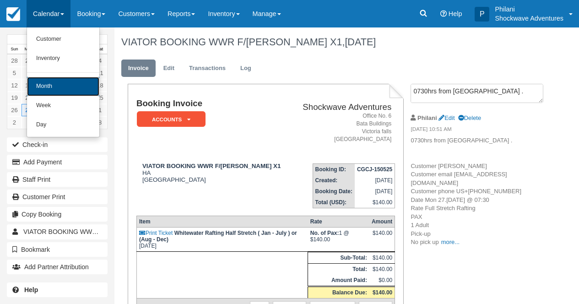
click at [75, 89] on link "Month" at bounding box center [63, 86] width 72 height 19
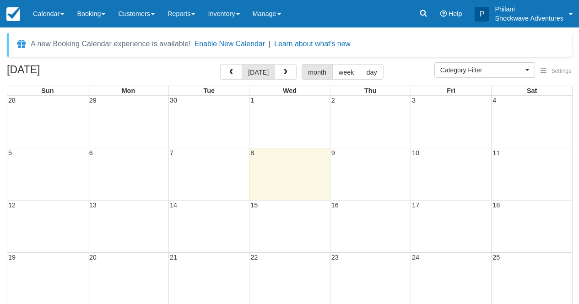
select select
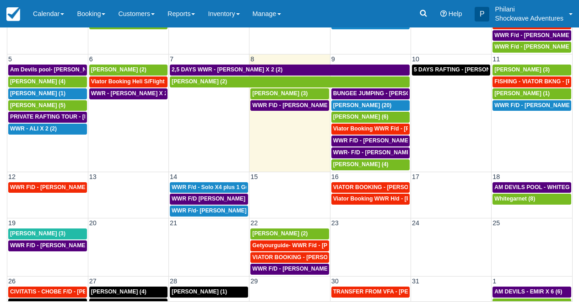
scroll to position [13, 0]
